Goal: Task Accomplishment & Management: Use online tool/utility

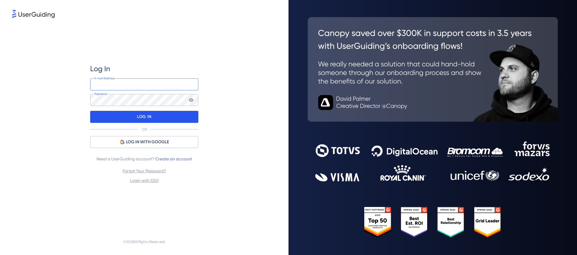
type input "[EMAIL_ADDRESS][DOMAIN_NAME]"
click at [160, 117] on div "LOG IN" at bounding box center [144, 117] width 108 height 12
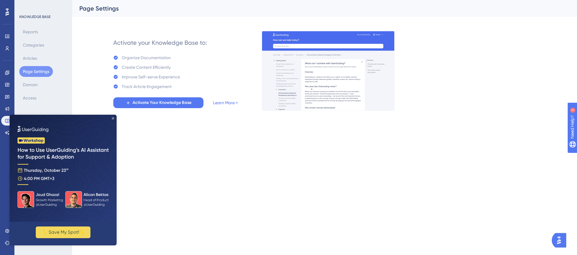
click at [112, 119] on icon "Close Preview" at bounding box center [113, 118] width 2 height 2
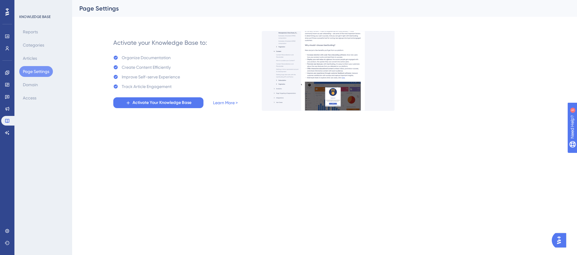
click at [6, 13] on icon at bounding box center [7, 11] width 4 height 7
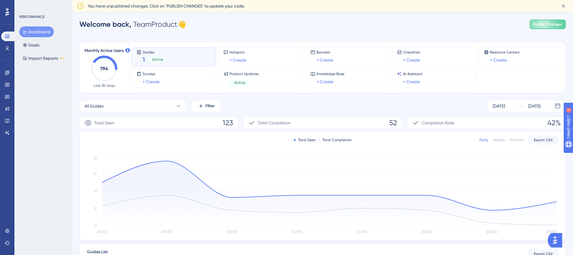
scroll to position [1, 0]
click at [162, 55] on div "1 Active" at bounding box center [155, 59] width 25 height 8
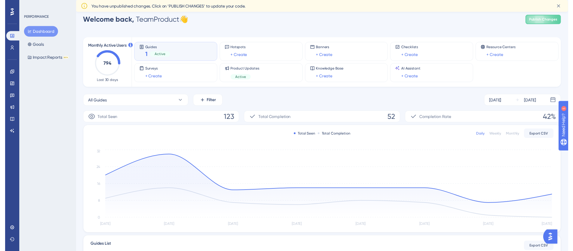
scroll to position [0, 0]
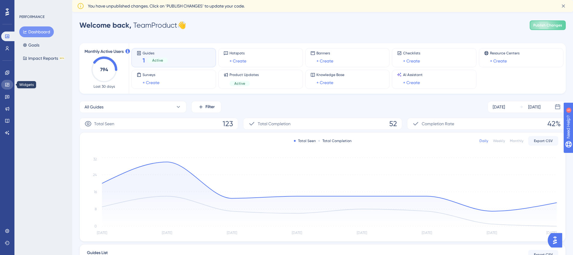
click at [9, 85] on icon at bounding box center [7, 85] width 4 height 4
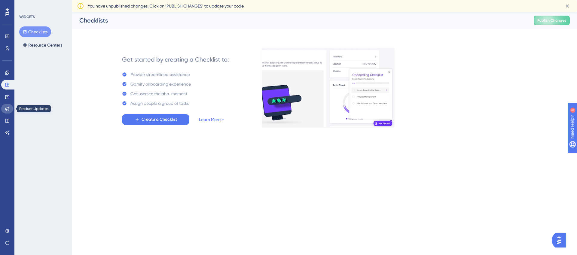
click at [10, 112] on link at bounding box center [7, 109] width 12 height 10
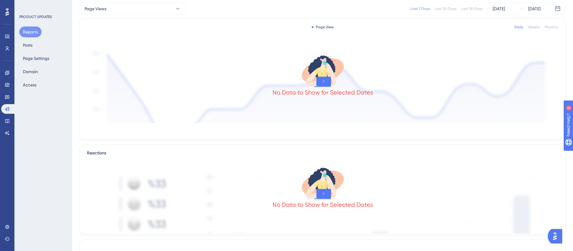
scroll to position [23, 0]
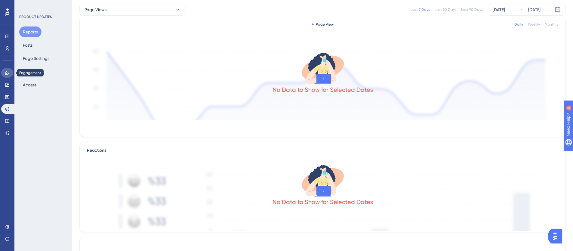
click at [8, 74] on icon at bounding box center [7, 72] width 5 height 5
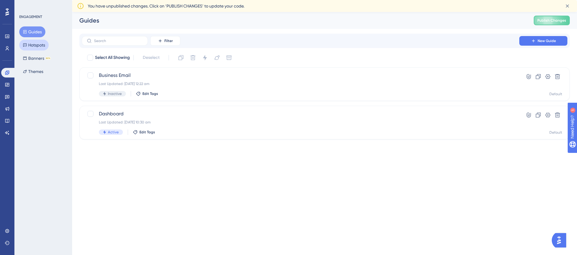
click at [34, 42] on button "Hotspots" at bounding box center [33, 45] width 29 height 11
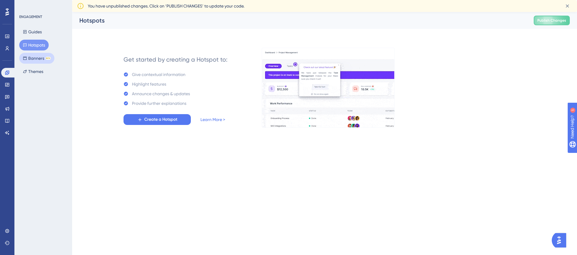
click at [37, 59] on button "Banners BETA" at bounding box center [36, 58] width 35 height 11
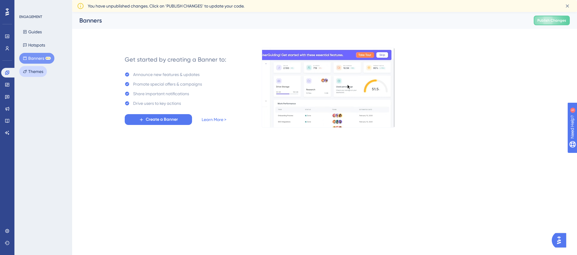
click at [36, 70] on button "Themes" at bounding box center [33, 71] width 28 height 11
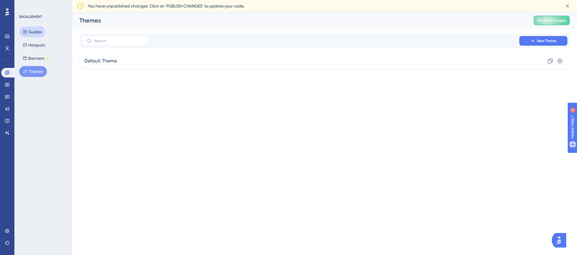
click at [27, 27] on button "Guides" at bounding box center [32, 31] width 26 height 11
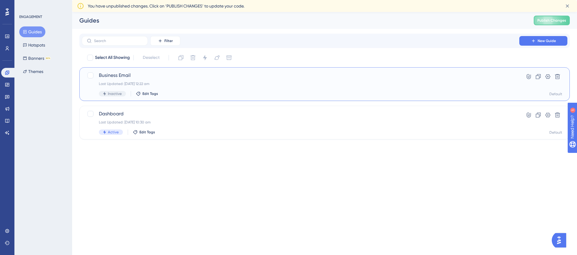
click at [117, 76] on span "Business Email" at bounding box center [301, 75] width 404 height 7
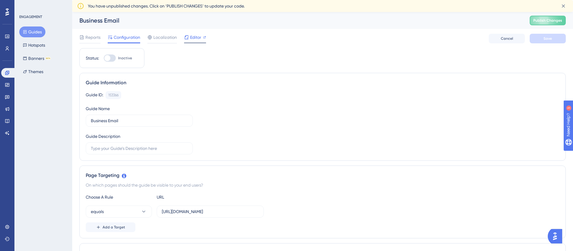
click at [191, 38] on span "Editor" at bounding box center [195, 37] width 11 height 7
